Goal: Task Accomplishment & Management: Complete application form

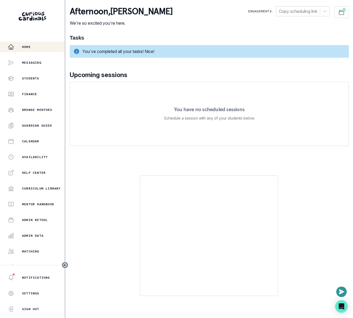
scroll to position [23, 0]
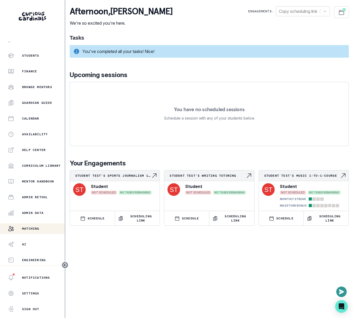
click at [29, 227] on p "Matching" at bounding box center [30, 229] width 17 height 4
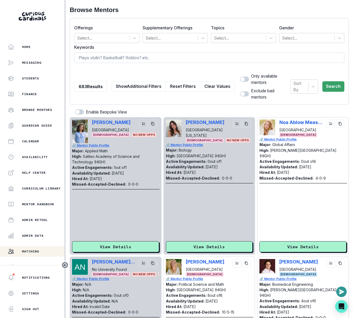
click at [199, 59] on input at bounding box center [209, 57] width 270 height 10
type input "m"
type input "jazz"
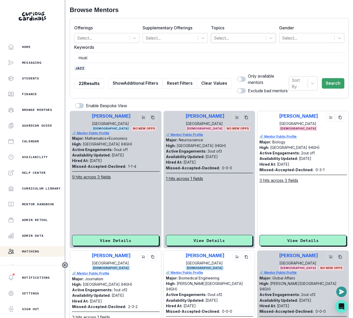
type input "music"
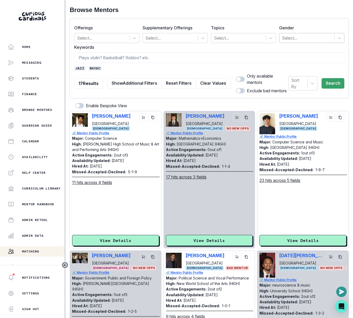
click at [290, 37] on div at bounding box center [307, 37] width 50 height 7
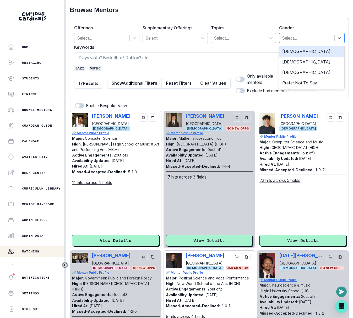
click at [290, 53] on div "[DEMOGRAPHIC_DATA]" at bounding box center [311, 51] width 65 height 10
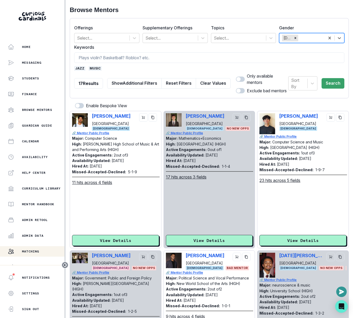
click at [237, 79] on span at bounding box center [239, 79] width 4 height 4
click at [236, 77] on input "checkbox" at bounding box center [236, 76] width 0 height 0
checkbox input "true"
click at [329, 83] on button "Search" at bounding box center [333, 83] width 23 height 10
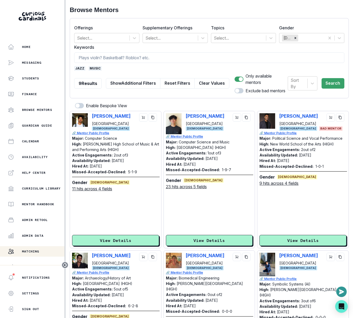
click at [77, 69] on span "jazz" at bounding box center [79, 68] width 11 height 5
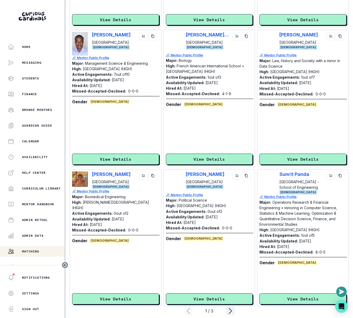
scroll to position [1206, 0]
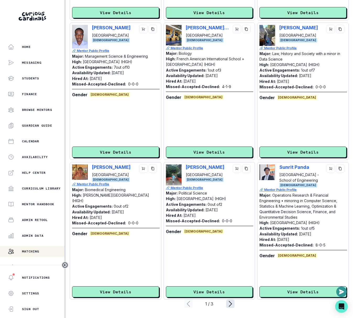
click at [232, 303] on icon "page right" at bounding box center [230, 304] width 8 height 8
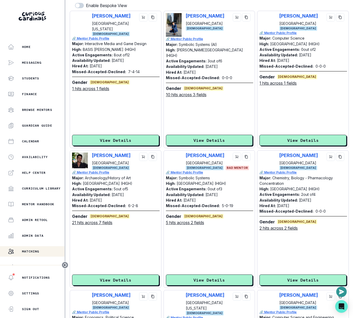
scroll to position [0, 0]
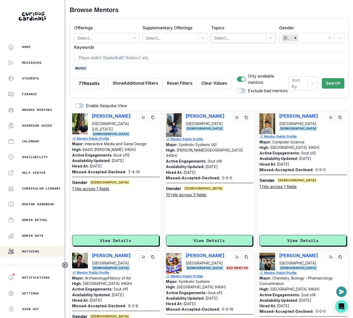
click at [222, 37] on div at bounding box center [239, 37] width 50 height 7
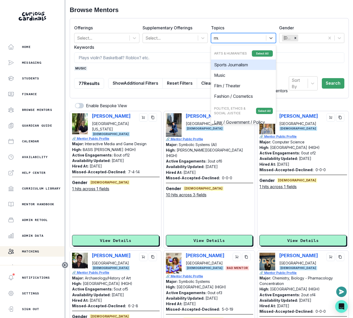
type input "mus"
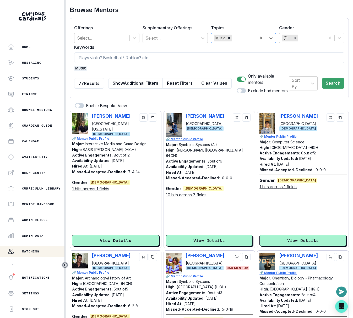
click at [84, 68] on span "music" at bounding box center [80, 68] width 13 height 5
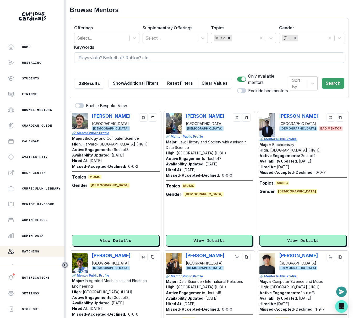
click at [100, 58] on input at bounding box center [209, 57] width 270 height 10
click at [334, 83] on button "Search" at bounding box center [333, 83] width 23 height 10
click at [337, 85] on button "Search" at bounding box center [333, 83] width 23 height 10
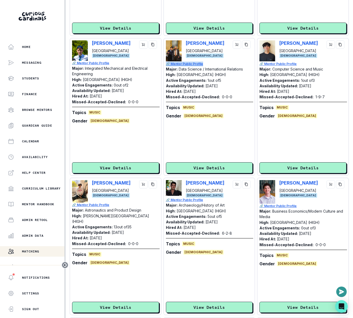
scroll to position [230, 0]
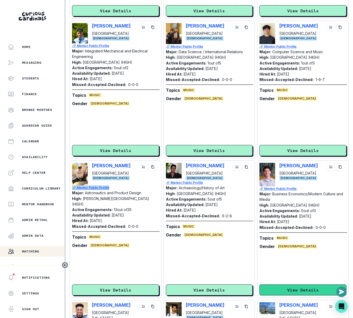
click at [291, 287] on button "View Details" at bounding box center [303, 290] width 87 height 11
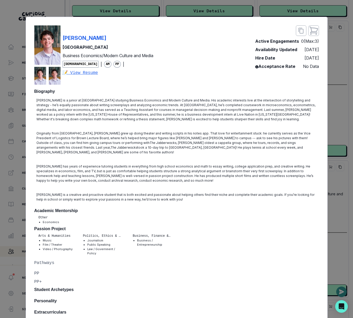
click at [341, 133] on div "[PERSON_NAME] University Business Economics/Modern Culture and Media [DEMOGRAPH…" at bounding box center [176, 159] width 353 height 318
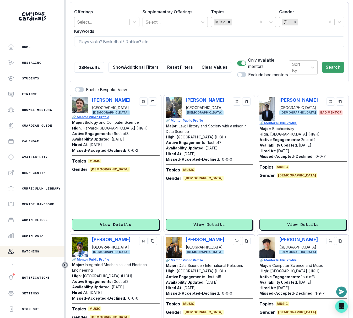
scroll to position [0, 0]
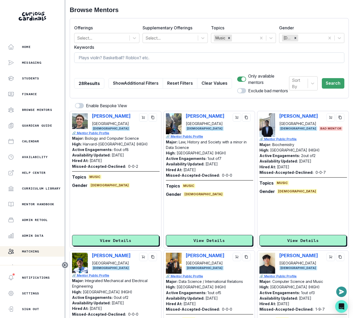
click at [171, 57] on input at bounding box center [209, 57] width 270 height 10
type input "jazz"
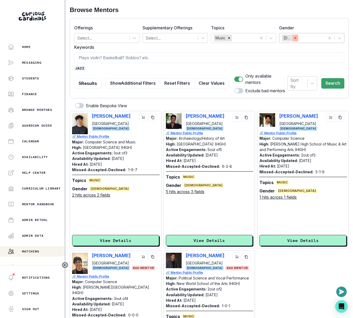
click at [296, 35] on div "Remove Male" at bounding box center [296, 38] width 6 height 7
type input "f"
click at [337, 83] on button "Search" at bounding box center [333, 83] width 23 height 10
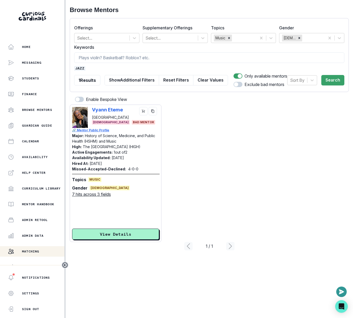
click at [79, 67] on span "jazz" at bounding box center [79, 68] width 11 height 5
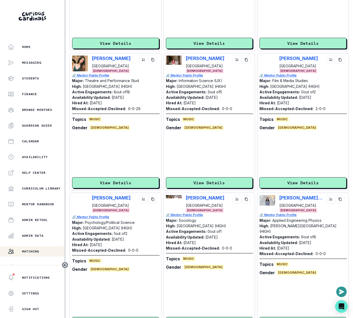
scroll to position [1206, 0]
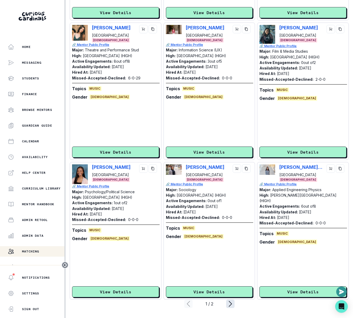
click at [233, 302] on icon "page right" at bounding box center [230, 304] width 8 height 8
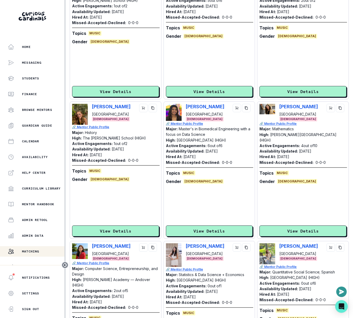
scroll to position [507, 0]
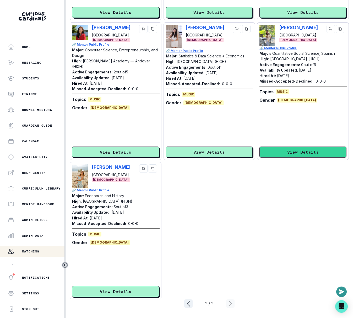
click at [294, 154] on button "View Details" at bounding box center [303, 152] width 87 height 11
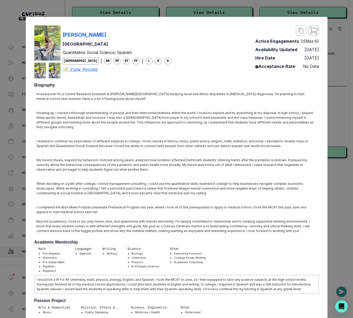
click at [339, 154] on div "[PERSON_NAME] Dartmouth College Quantitative Social Science; Spanish [DEMOGRAPH…" at bounding box center [176, 159] width 353 height 318
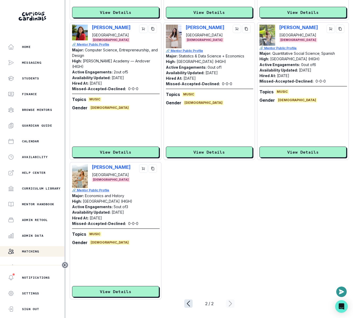
click at [187, 303] on icon "page left" at bounding box center [188, 303] width 3 height 5
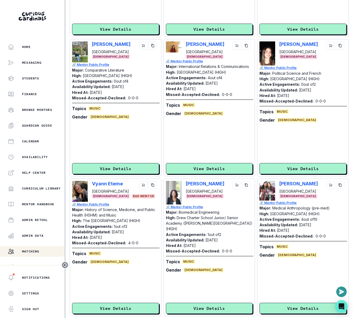
scroll to position [0, 0]
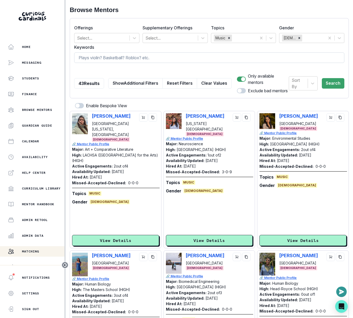
click at [159, 57] on input at bounding box center [209, 57] width 270 height 10
type input "sustainability"
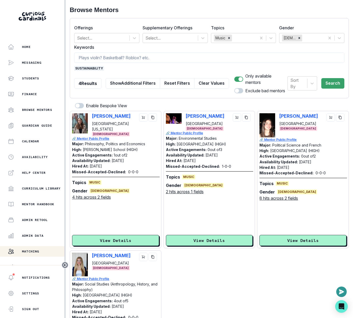
click at [85, 69] on span "sustainability" at bounding box center [89, 68] width 30 height 5
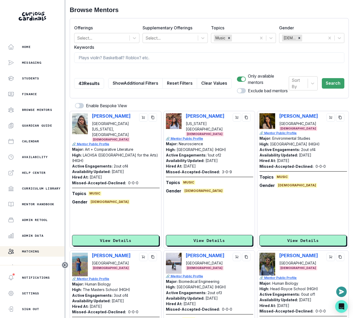
click at [92, 64] on form "Offerings Select... Supplementary Offerings Select... Topics Music Gender [DEMO…" at bounding box center [209, 58] width 270 height 71
click at [98, 61] on input at bounding box center [209, 57] width 270 height 10
type input "environment"
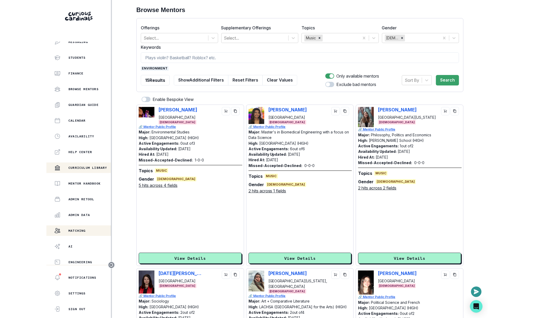
scroll to position [23, 0]
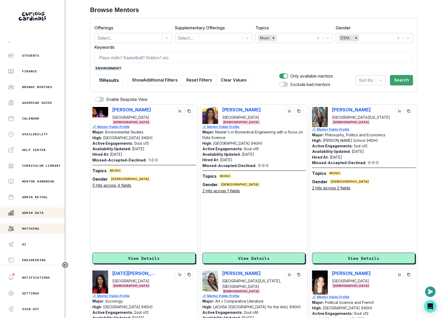
click at [48, 211] on div "Admin Data" at bounding box center [36, 213] width 57 height 6
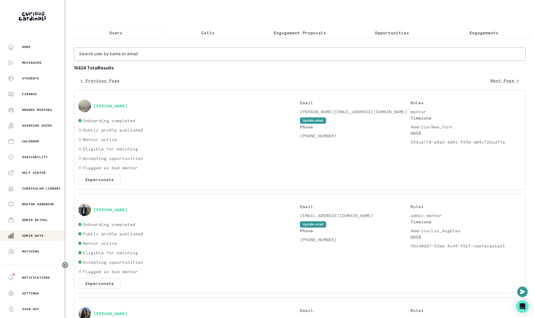
click at [200, 29] on button "Calls" at bounding box center [208, 32] width 92 height 11
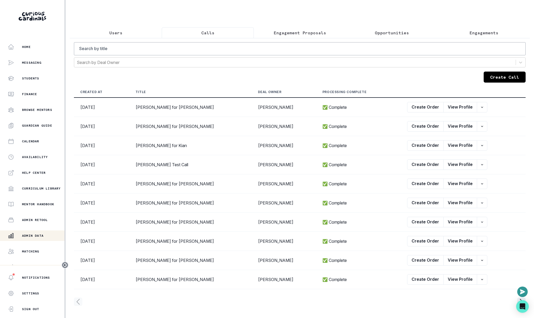
click at [353, 72] on button "Create Call" at bounding box center [505, 77] width 42 height 11
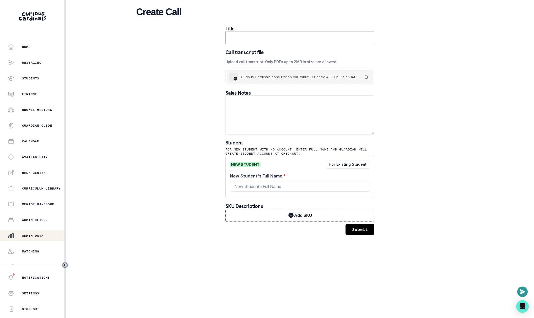
click at [255, 41] on input "text" at bounding box center [300, 37] width 149 height 13
paste input "[PERSON_NAME] parent_last [PERSON_NAME]"
drag, startPoint x: 252, startPoint y: 38, endPoint x: 285, endPoint y: 38, distance: 32.5
click at [285, 38] on input "[PERSON_NAME] parent_last [PERSON_NAME]" at bounding box center [300, 37] width 149 height 13
click at [285, 38] on input "[PERSON_NAME]" at bounding box center [300, 37] width 149 height 13
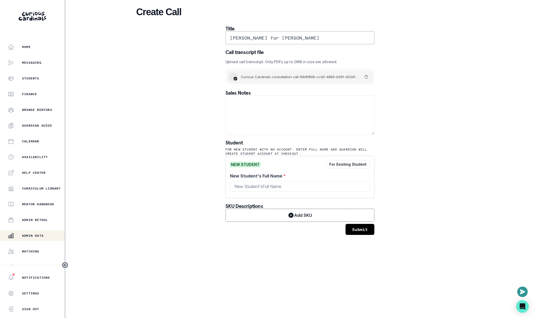
type input "[PERSON_NAME] for [PERSON_NAME]"
click at [325, 107] on textarea at bounding box center [300, 114] width 149 height 39
paste textarea "Lorem ipsumdolor sitamet con adi elitseddoe te inc utla etdol? *Magnaal Enimadm…"
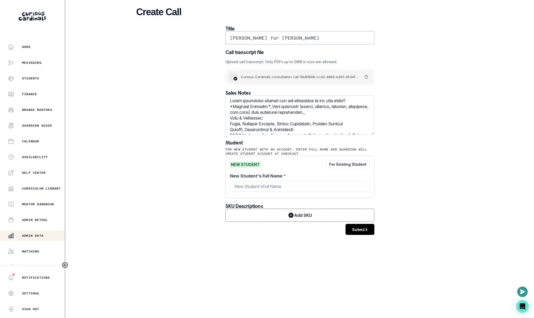
scroll to position [493, 0]
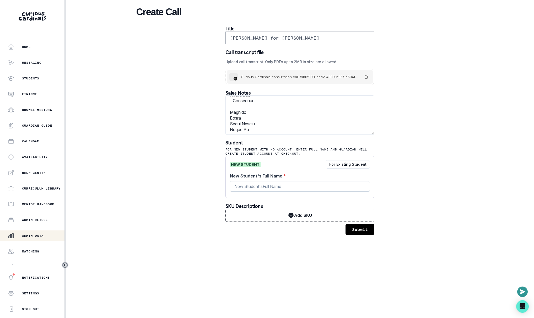
type textarea "Lorem ipsumdolor sitamet con adi elitseddoe te inc utla etdol? *Magnaal Enimadm…"
click at [264, 184] on input "New Student's Full Name *" at bounding box center [300, 186] width 140 height 10
type input "[PERSON_NAME]"
click at [353, 224] on button "Submit" at bounding box center [360, 229] width 29 height 11
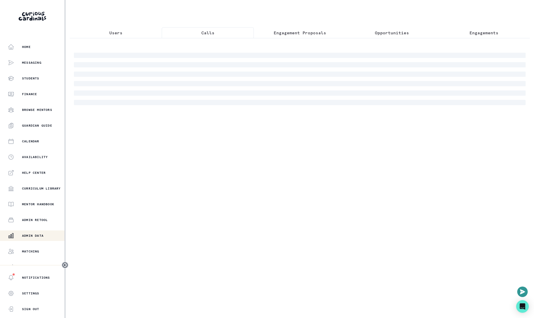
click at [208, 32] on p "Calls" at bounding box center [207, 33] width 13 height 6
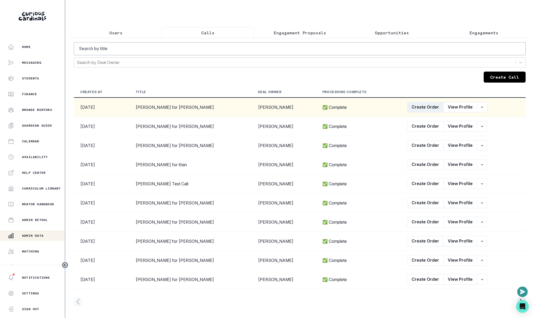
click at [353, 108] on button "Create Order" at bounding box center [425, 107] width 36 height 10
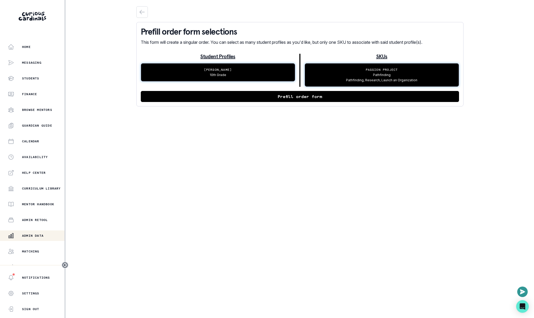
click at [353, 98] on button "Prefill order form" at bounding box center [300, 96] width 318 height 11
select select "2e0e0867-17d0-41a8-92b9-7b446b3bc83e"
select select "1f768ce5-94ec-405c-a41f-9a186f037998"
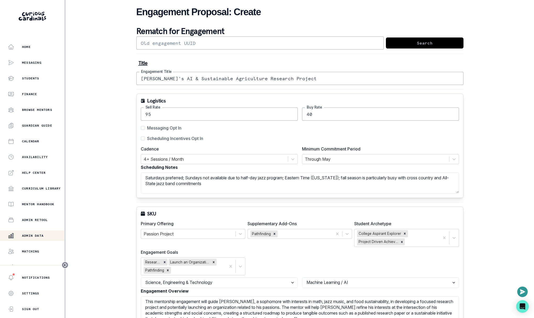
click at [169, 128] on span "Messaging Opt In" at bounding box center [164, 128] width 34 height 6
click at [141, 128] on input "Messaging Opt In" at bounding box center [141, 128] width 0 height 0
checkbox input "true"
click at [169, 135] on span "Scheduling Incentives Opt In" at bounding box center [175, 138] width 56 height 6
click at [141, 138] on input "Scheduling Incentives Opt In" at bounding box center [141, 138] width 0 height 0
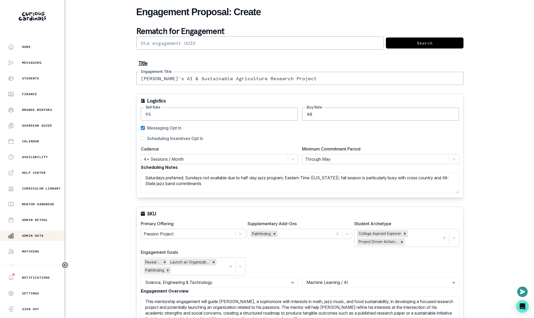
checkbox input "true"
click at [309, 110] on input "40" at bounding box center [380, 114] width 157 height 13
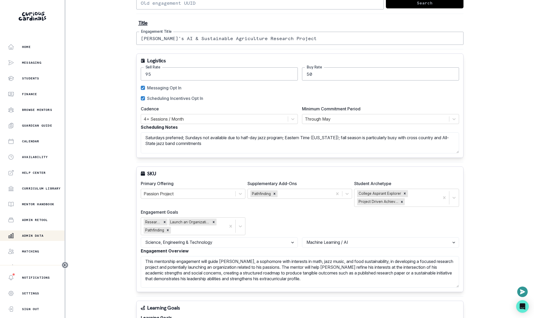
scroll to position [42, 0]
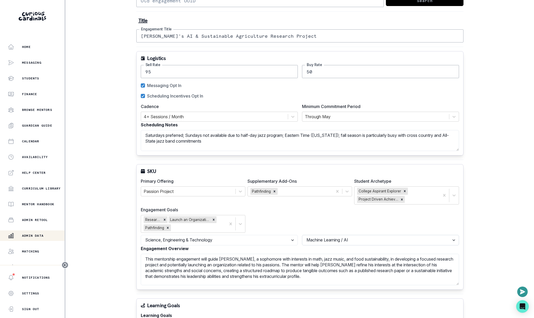
type input "50"
click at [338, 240] on select "Select a topic Web Design Sports Analytics STEM Project Robotics / Electronics …" at bounding box center [380, 240] width 157 height 10
click at [258, 232] on div "SKU Primary Offering Passion Project Supplementary Add-Ons Pathfinding Student …" at bounding box center [299, 227] width 327 height 126
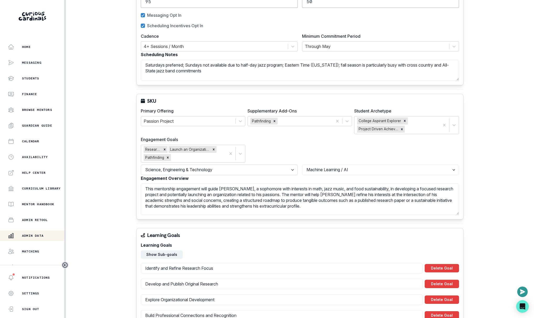
scroll to position [117, 0]
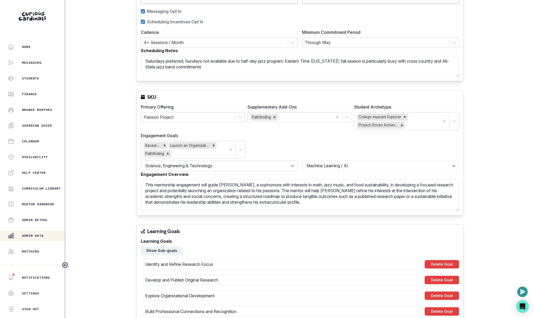
click at [264, 167] on select "Select a discipline Arts & Humanities Business, Finance & Entrepreneurship Othe…" at bounding box center [219, 166] width 157 height 10
select select "e033fb60-c44d-4508-bd33-ec0706a1598e"
click at [141, 161] on select "Select a discipline Arts & Humanities Business, Finance & Entrepreneurship Othe…" at bounding box center [219, 166] width 157 height 10
click at [337, 159] on div "SKU Primary Offering Passion Project Supplementary Add-Ons Pathfinding Student …" at bounding box center [299, 153] width 327 height 126
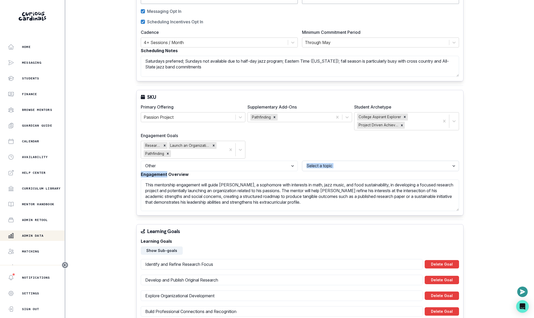
click at [337, 165] on select "Select a topic Undecided" at bounding box center [380, 166] width 157 height 10
select select "5544d42b-75e4-4e6a-80dd-da7258343d57"
click at [302, 161] on select "Select a topic Undecided" at bounding box center [380, 166] width 157 height 10
click at [265, 186] on textarea "This mentorship engagement will guide [PERSON_NAME], a sophomore with interests…" at bounding box center [300, 195] width 318 height 31
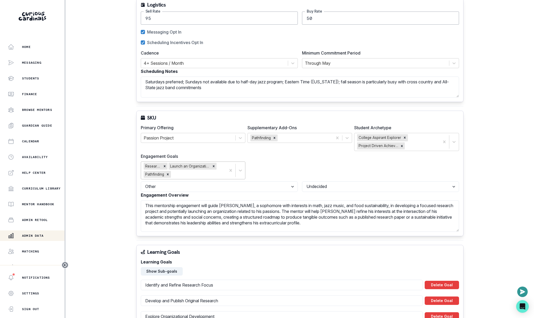
scroll to position [98, 0]
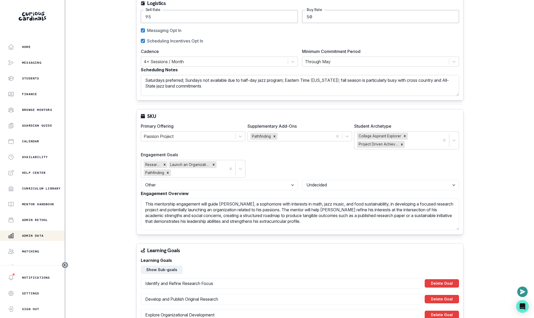
drag, startPoint x: 186, startPoint y: 80, endPoint x: 267, endPoint y: 93, distance: 82.4
click at [267, 93] on textarea "Saturdays preferred; Sundays not available due to half-day jazz program; Easter…" at bounding box center [300, 85] width 318 height 21
click at [209, 75] on textarea "Saturdays preferred; Sundays not available due to half-day jazz program; Easter…" at bounding box center [300, 85] width 318 height 21
drag, startPoint x: 188, startPoint y: 77, endPoint x: 327, endPoint y: 78, distance: 139.2
click at [327, 78] on textarea "Saturdays preferred; Sundays not available due to half-day jazz program; Easter…" at bounding box center [300, 85] width 318 height 21
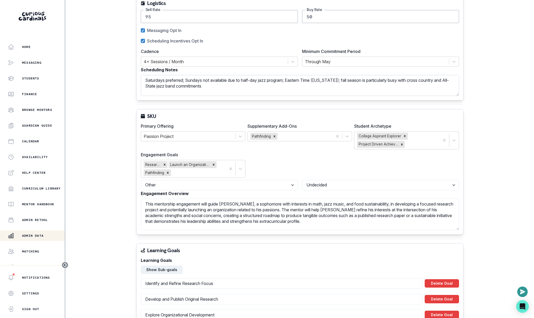
drag, startPoint x: 291, startPoint y: 80, endPoint x: 187, endPoint y: 80, distance: 103.6
click at [187, 80] on textarea "Saturdays preferred; Sundays not available due to half-day jazz program; Easter…" at bounding box center [300, 85] width 318 height 21
click at [256, 82] on textarea "Saturdays preferred; Eastern Time ([US_STATE]); fall season is particularly bus…" at bounding box center [300, 85] width 318 height 21
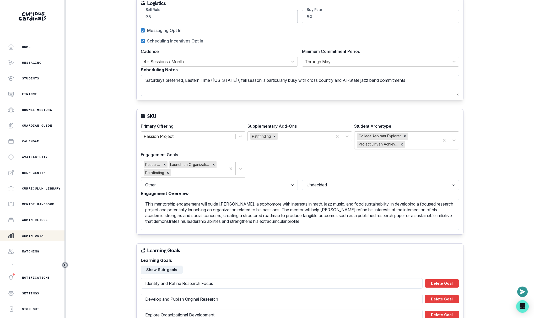
click at [265, 90] on textarea "Saturdays preferred; Eastern Time ([US_STATE]); fall season is particularly bus…" at bounding box center [300, 85] width 318 height 21
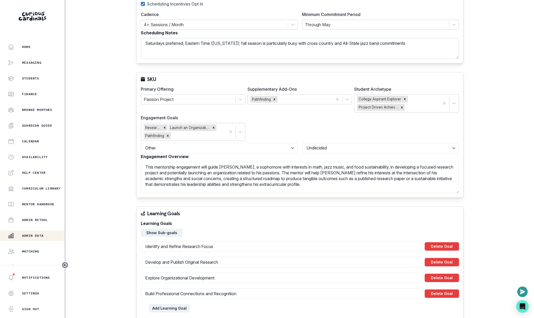
scroll to position [136, 0]
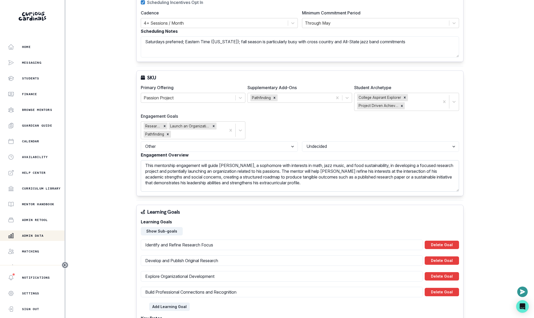
type textarea "Saturdays preferred; Eastern Time ([US_STATE]); fall season is particularly bus…"
click at [239, 178] on textarea "This mentorship engagement will guide [PERSON_NAME], a sophomore with interests…" at bounding box center [300, 175] width 318 height 31
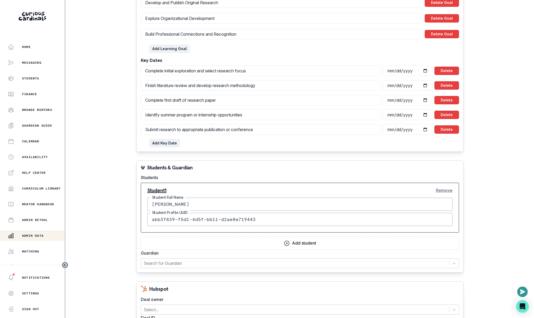
scroll to position [478, 0]
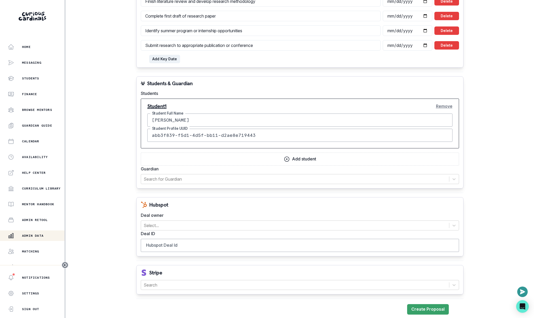
click at [198, 231] on label "Deal ID" at bounding box center [298, 234] width 315 height 6
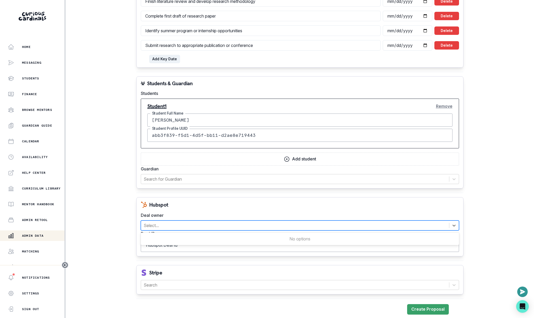
click at [198, 227] on div "Select..." at bounding box center [295, 225] width 308 height 9
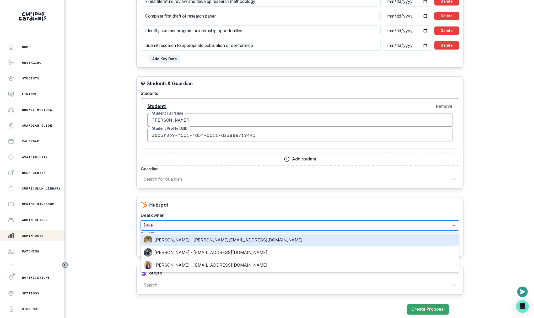
type input "[PERSON_NAME]"
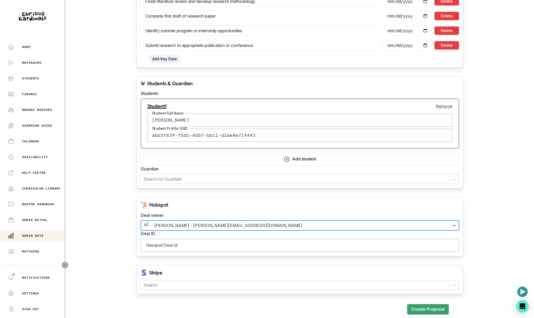
paste input "43449772042"
type input "43449772042"
click at [198, 242] on div "No options" at bounding box center [300, 239] width 318 height 10
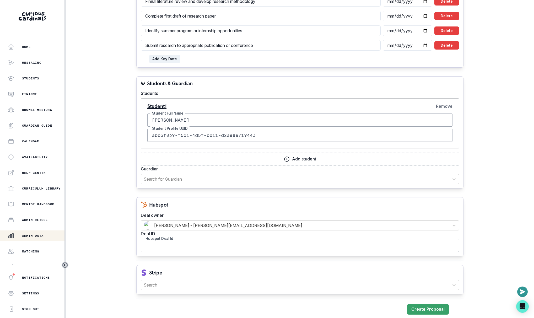
click at [198, 247] on input "Hubspot Deal Id" at bounding box center [300, 245] width 318 height 13
paste input "43449772042"
type input "43449772042"
click at [170, 281] on div at bounding box center [295, 284] width 303 height 7
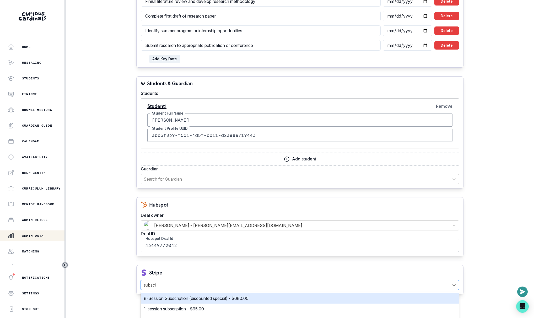
type input "subscip"
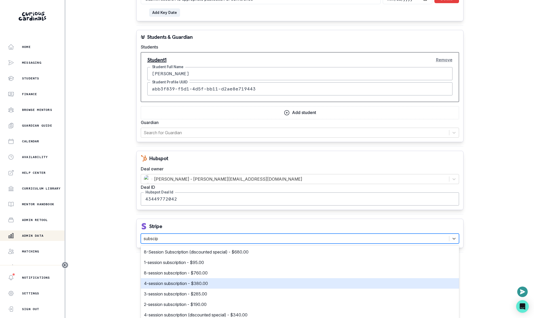
click at [168, 280] on p "4-session subscription - $380.00" at bounding box center [176, 283] width 64 height 6
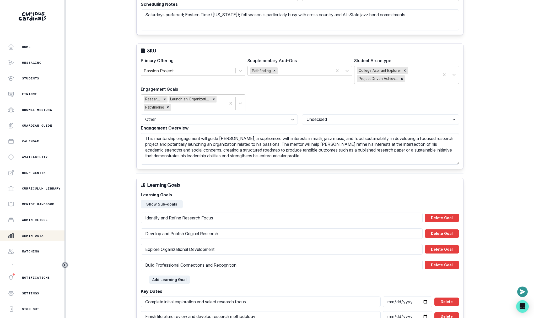
scroll to position [478, 0]
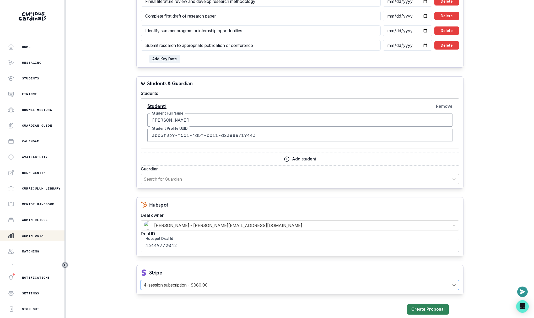
click at [353, 306] on button "Create Proposal" at bounding box center [428, 309] width 42 height 10
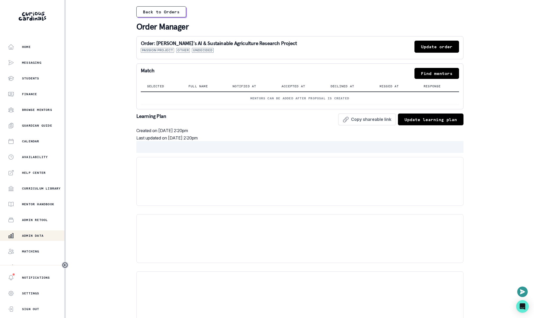
click at [353, 74] on button "Find mentors" at bounding box center [437, 73] width 45 height 11
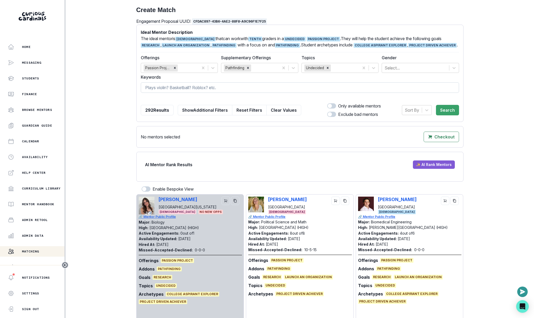
drag, startPoint x: 288, startPoint y: 111, endPoint x: 291, endPoint y: 87, distance: 24.9
click at [288, 111] on button "Clear Values" at bounding box center [283, 110] width 35 height 10
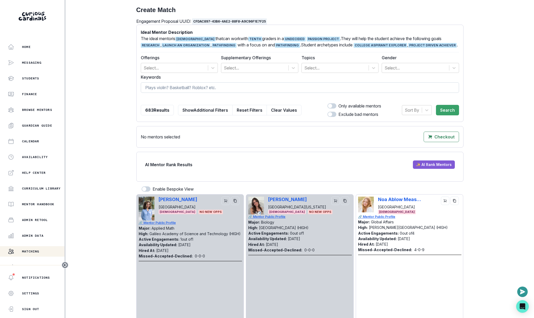
click at [292, 86] on input at bounding box center [300, 87] width 318 height 10
type input "[PERSON_NAME]"
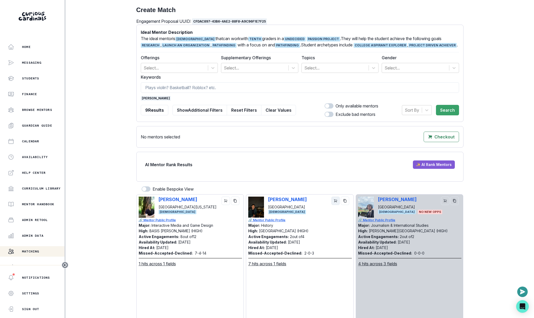
click at [332, 201] on button "cart" at bounding box center [335, 201] width 8 height 8
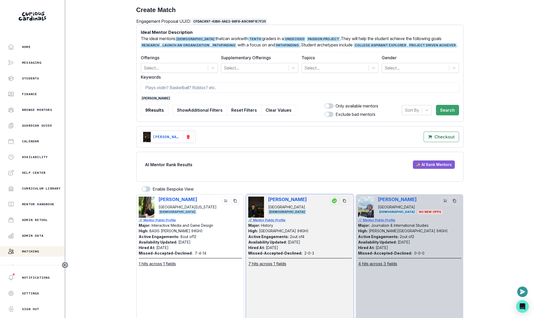
click at [151, 96] on span "[PERSON_NAME]" at bounding box center [156, 98] width 30 height 5
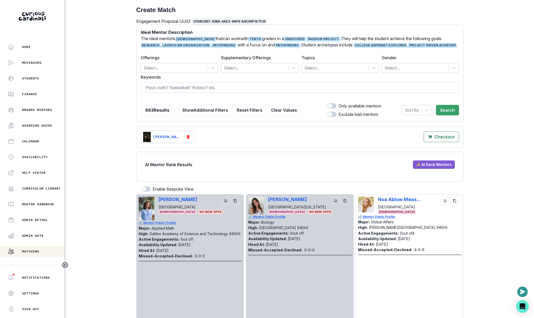
click at [159, 83] on input at bounding box center [300, 87] width 318 height 10
type input "akash"
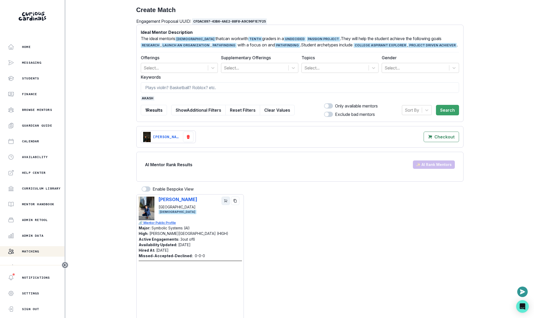
click at [224, 204] on button "cart" at bounding box center [226, 201] width 8 height 8
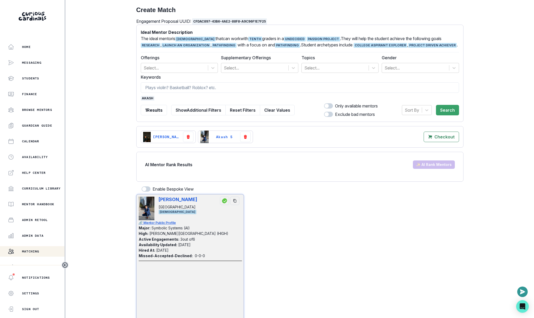
click at [148, 97] on span "akash" at bounding box center [148, 98] width 14 height 5
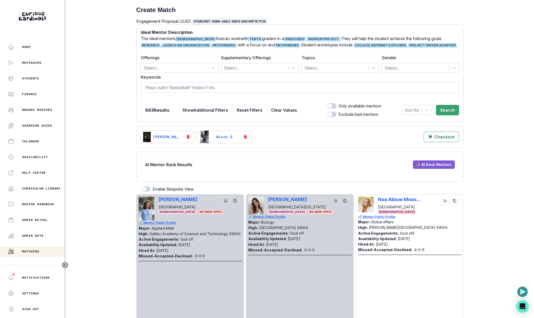
click at [154, 82] on input at bounding box center [300, 87] width 318 height 10
type input "arjun"
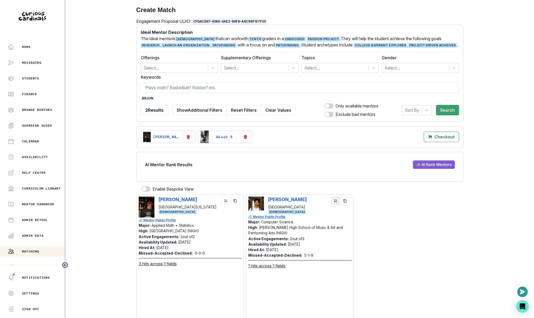
click at [335, 199] on icon "cart" at bounding box center [336, 201] width 4 height 4
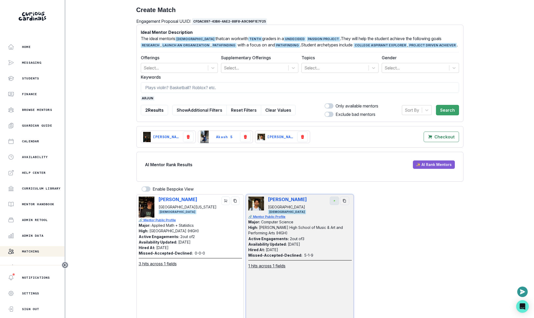
click at [146, 95] on form "Ideal Mentor Description The ideal mentor is [DEMOGRAPHIC_DATA] that can work w…" at bounding box center [300, 73] width 318 height 88
click at [150, 97] on span "arjun" at bounding box center [148, 98] width 14 height 5
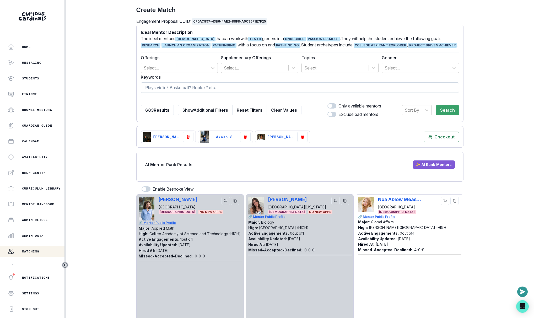
click at [158, 84] on input at bounding box center [300, 87] width 318 height 10
type input "zaid"
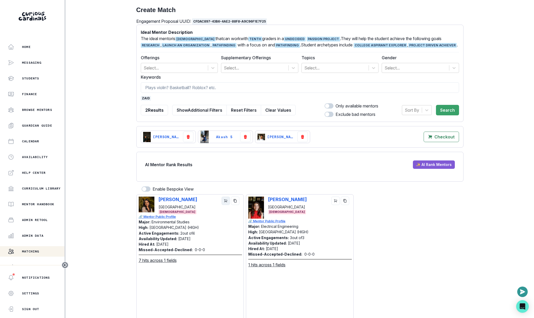
click at [228, 197] on button "cart" at bounding box center [226, 201] width 8 height 8
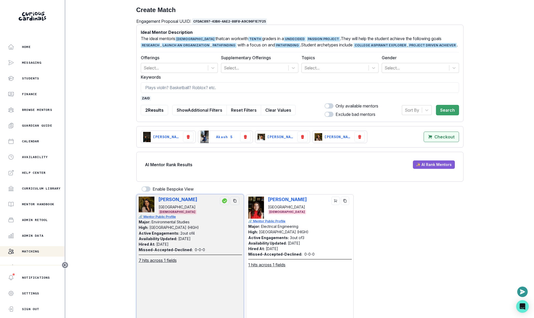
click at [353, 140] on mentors"] "Checkout" at bounding box center [441, 137] width 35 height 10
select select "CASCADE"
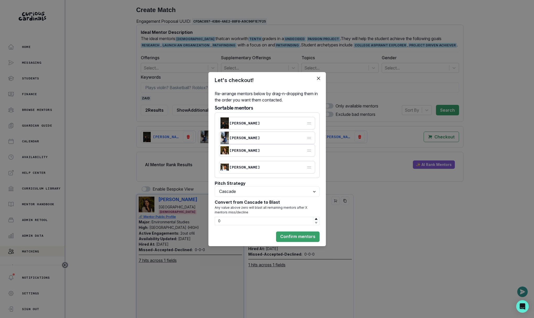
drag, startPoint x: 304, startPoint y: 169, endPoint x: 304, endPoint y: 152, distance: 16.5
click at [304, 152] on div "[PERSON_NAME]" at bounding box center [267, 150] width 96 height 13
click at [301, 237] on button "Confirm mentors" at bounding box center [298, 237] width 44 height 10
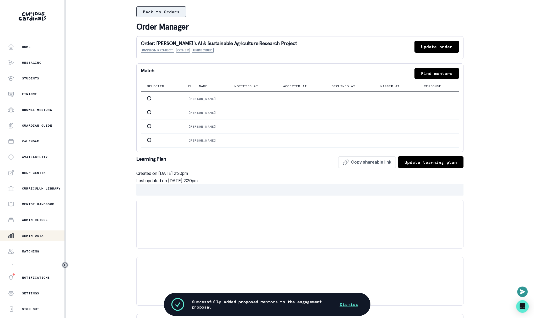
click at [172, 15] on button "Back to Orders" at bounding box center [161, 11] width 50 height 11
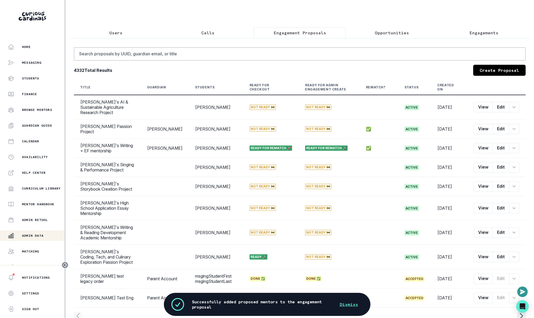
click at [353, 32] on p "Opportunities" at bounding box center [392, 33] width 34 height 6
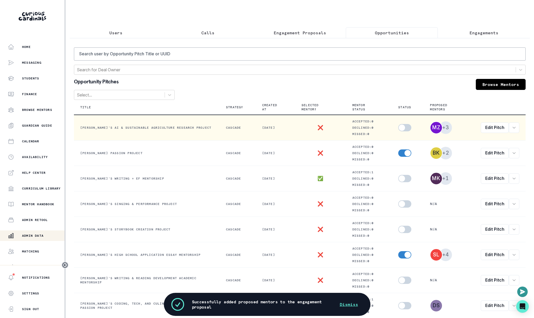
click at [353, 127] on span at bounding box center [404, 127] width 13 height 7
click at [353, 124] on input "checkbox" at bounding box center [398, 124] width 0 height 0
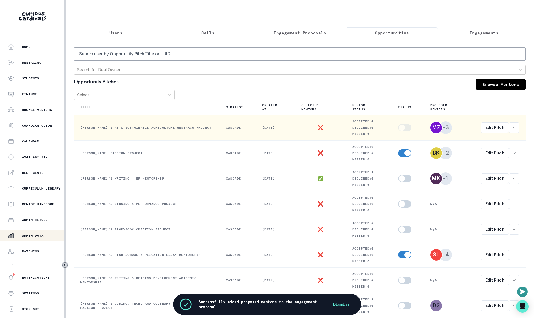
checkbox input "true"
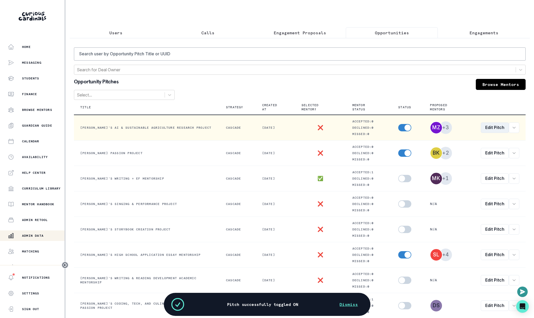
click at [353, 124] on link "Edit Pitch" at bounding box center [495, 127] width 28 height 10
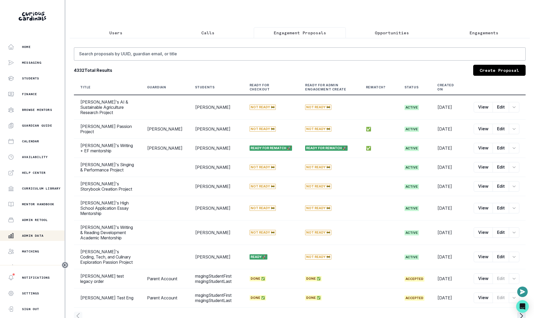
click at [302, 35] on p "Engagement Proposals" at bounding box center [300, 33] width 52 height 6
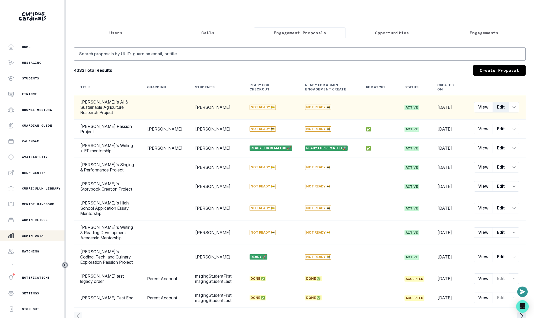
click at [353, 110] on button "Edit" at bounding box center [501, 107] width 17 height 10
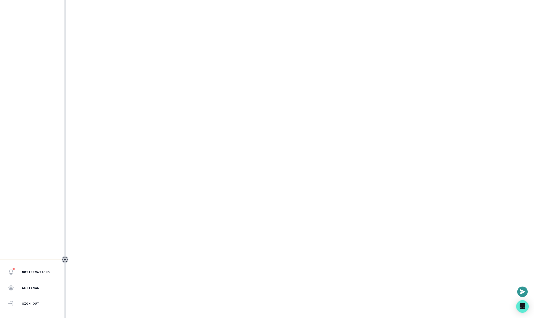
select select "e033fb60-c44d-4508-bd33-ec0706a1598e"
select select "5544d42b-75e4-4e6a-80dd-da7258343d57"
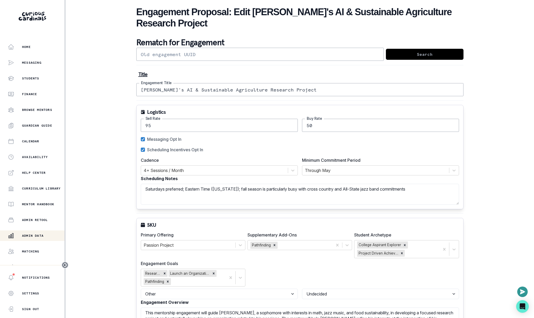
drag, startPoint x: 154, startPoint y: 77, endPoint x: 241, endPoint y: 79, distance: 87.1
click at [241, 83] on input "[PERSON_NAME]'s AI & Sustainable Agriculture Research Project" at bounding box center [299, 89] width 327 height 13
click at [186, 83] on input "[PERSON_NAME]'s Research Project" at bounding box center [299, 89] width 327 height 13
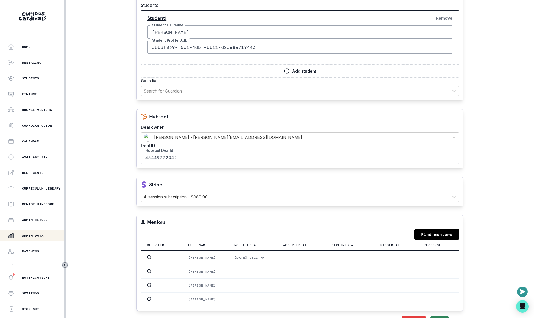
type input "[PERSON_NAME]'s Research Passion Project"
click at [353, 316] on button "Save" at bounding box center [440, 321] width 18 height 10
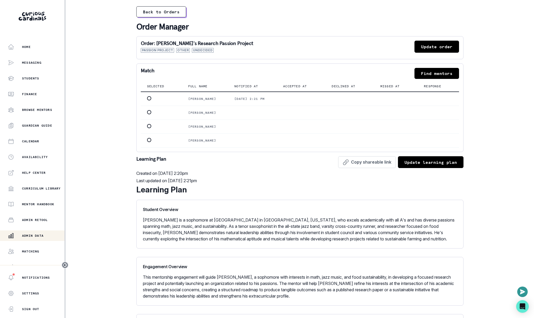
click at [167, 7] on button "Back to Orders" at bounding box center [161, 11] width 50 height 11
